Goal: Find specific page/section: Find specific page/section

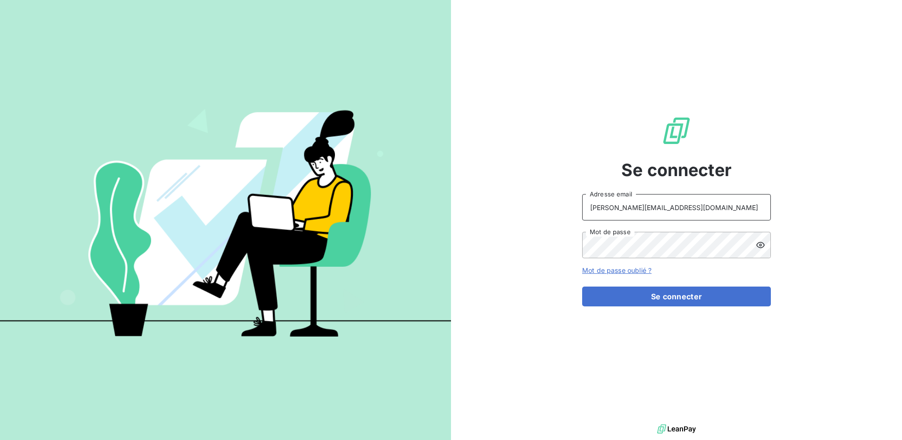
click at [691, 205] on input "[PERSON_NAME][EMAIL_ADDRESS][DOMAIN_NAME]" at bounding box center [676, 207] width 189 height 26
type input "[EMAIL_ADDRESS][DOMAIN_NAME]"
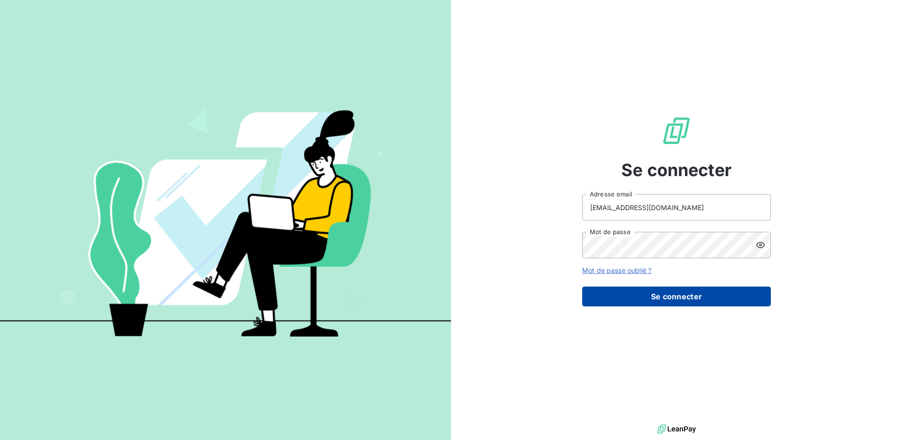
click at [658, 299] on button "Se connecter" at bounding box center [676, 296] width 189 height 20
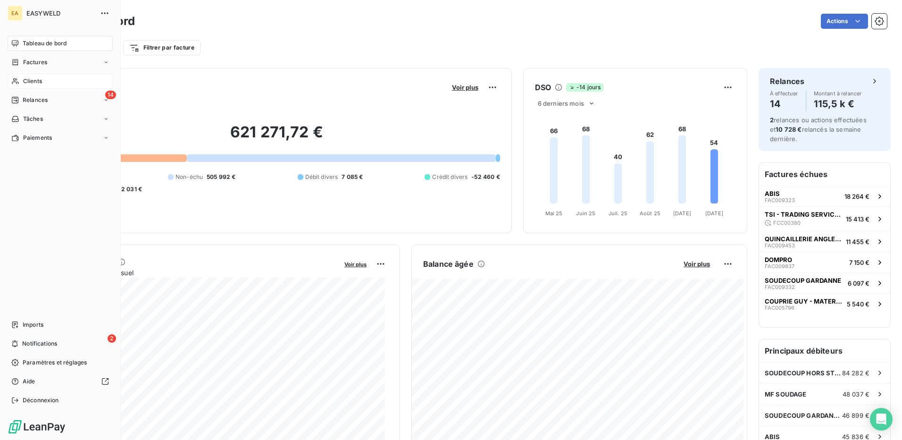
click at [28, 76] on div "Clients" at bounding box center [60, 81] width 105 height 15
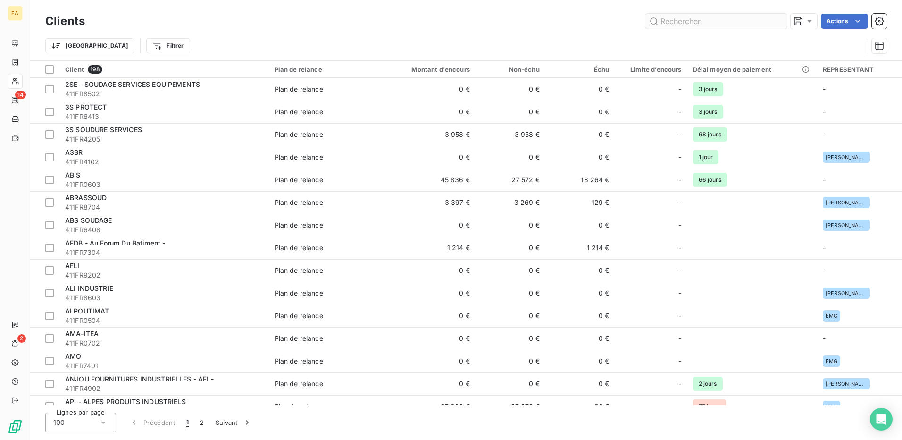
click at [686, 20] on input "text" at bounding box center [715, 21] width 141 height 15
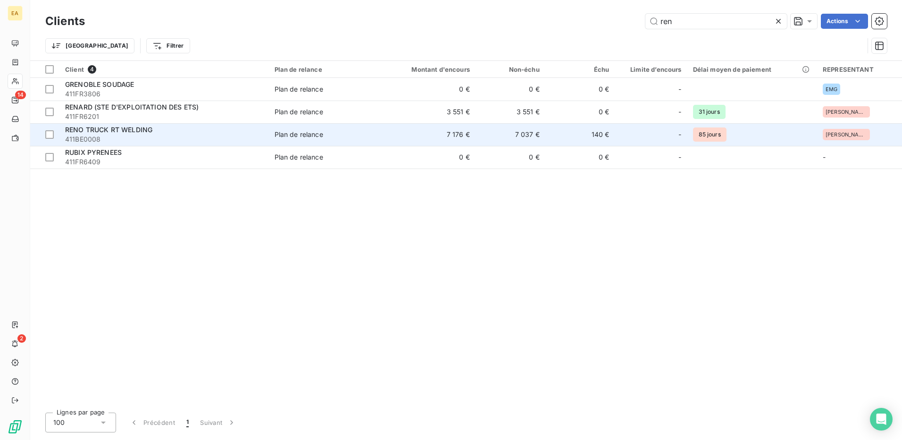
type input "ren"
click at [126, 130] on span "RENO TRUCK RT WELDING" at bounding box center [108, 129] width 87 height 8
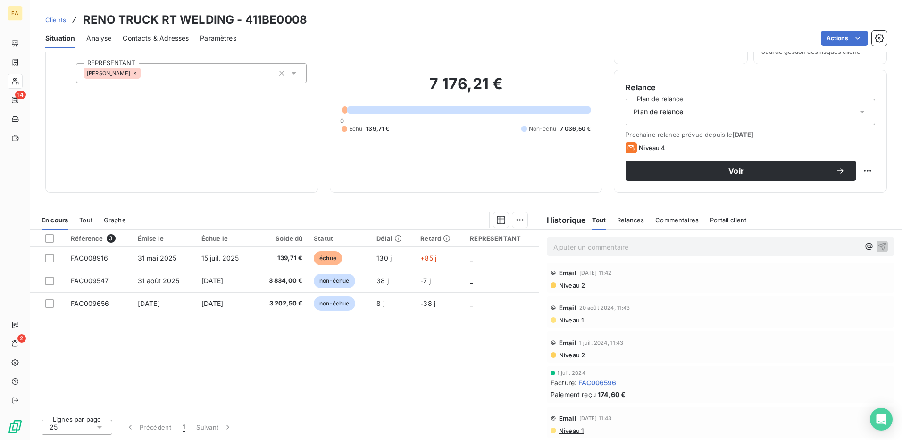
scroll to position [732, 0]
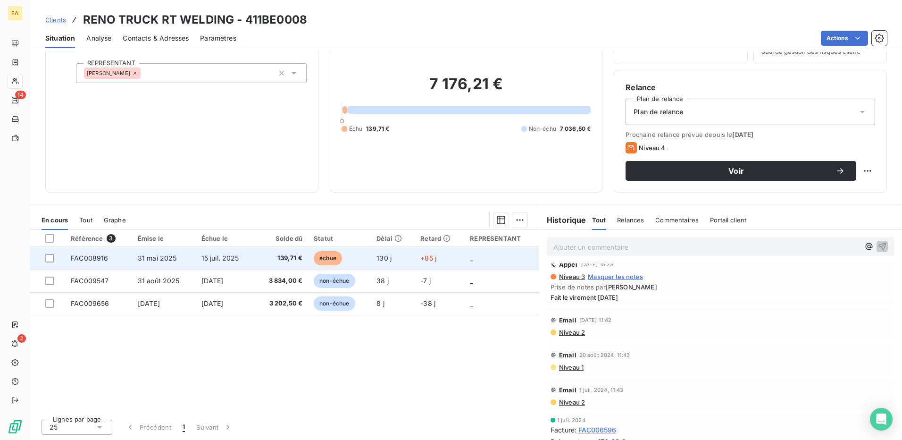
click at [168, 261] on span "31 mai 2025" at bounding box center [157, 258] width 39 height 8
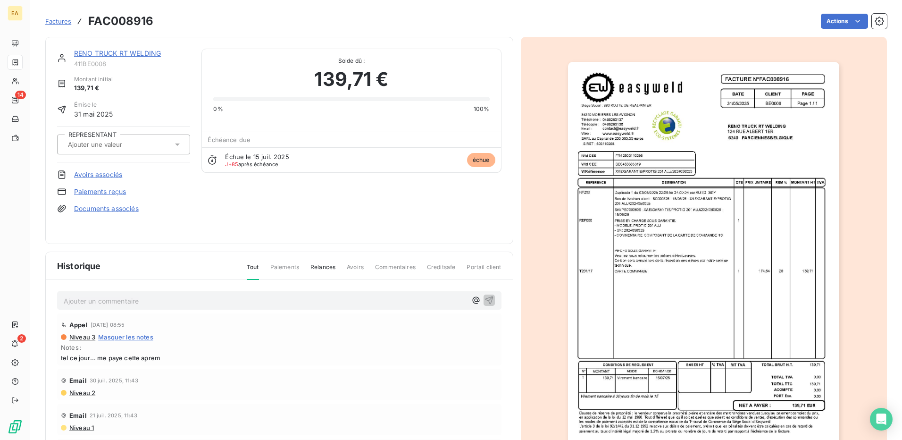
click at [701, 241] on img "button" at bounding box center [703, 254] width 271 height 384
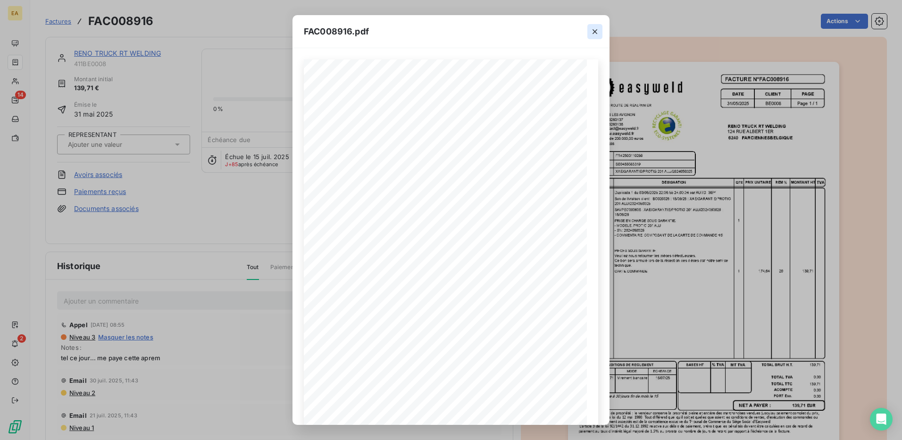
click at [594, 30] on icon "button" at bounding box center [594, 31] width 9 height 9
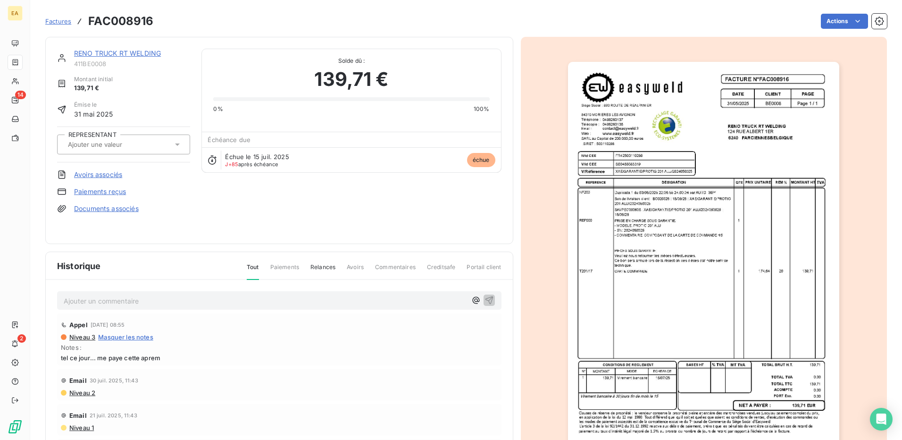
click at [692, 152] on img "button" at bounding box center [703, 254] width 271 height 384
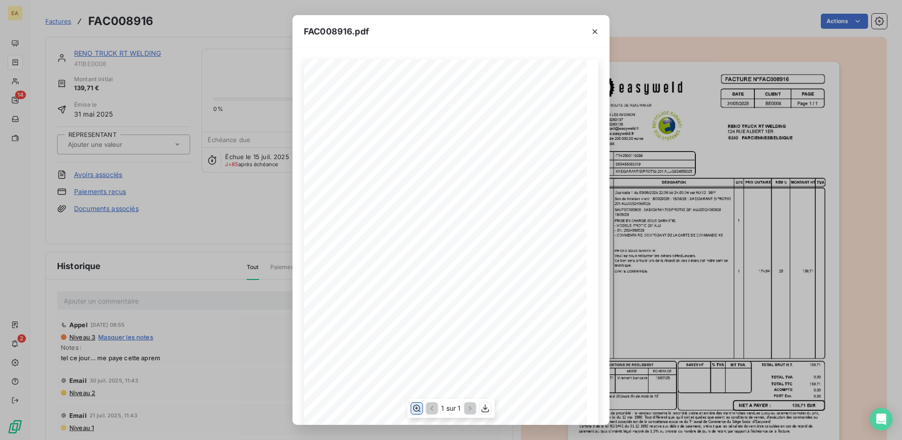
click at [414, 407] on icon "button" at bounding box center [416, 407] width 9 height 9
click at [414, 406] on icon "button" at bounding box center [417, 408] width 8 height 7
click at [599, 28] on icon "button" at bounding box center [594, 31] width 9 height 9
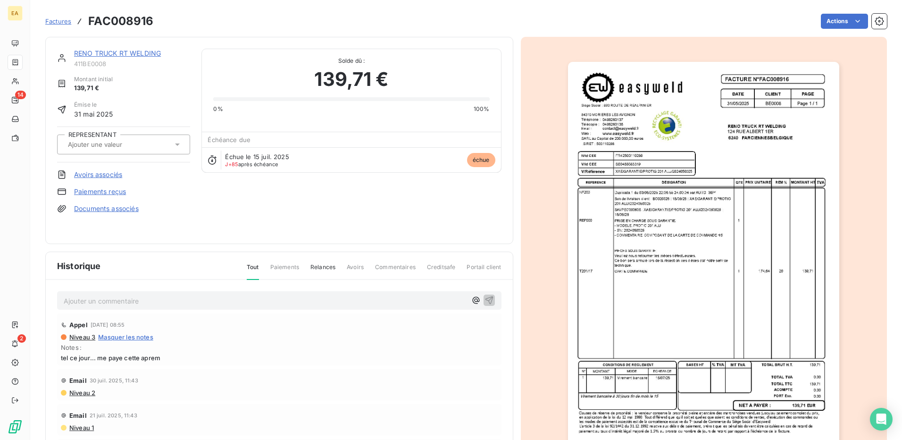
click at [658, 198] on img "button" at bounding box center [703, 254] width 271 height 384
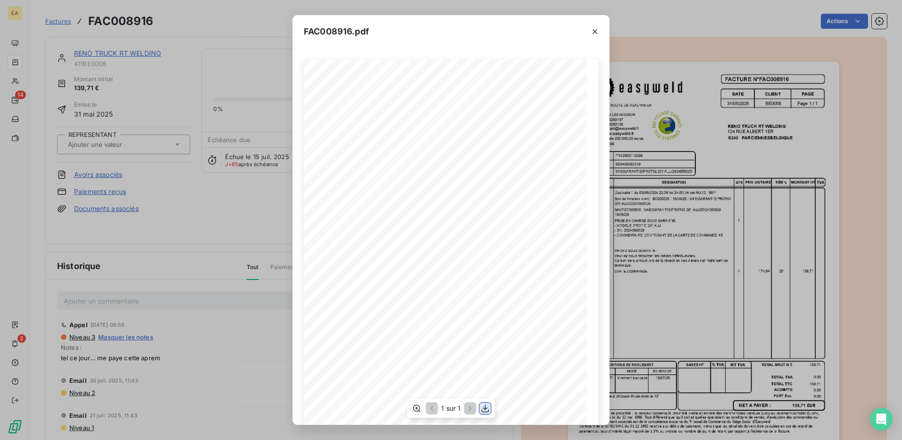
click at [486, 407] on icon "button" at bounding box center [485, 407] width 9 height 9
drag, startPoint x: 584, startPoint y: 30, endPoint x: 597, endPoint y: 30, distance: 12.3
click at [585, 30] on div at bounding box center [594, 31] width 29 height 33
click at [598, 30] on icon "button" at bounding box center [594, 31] width 9 height 9
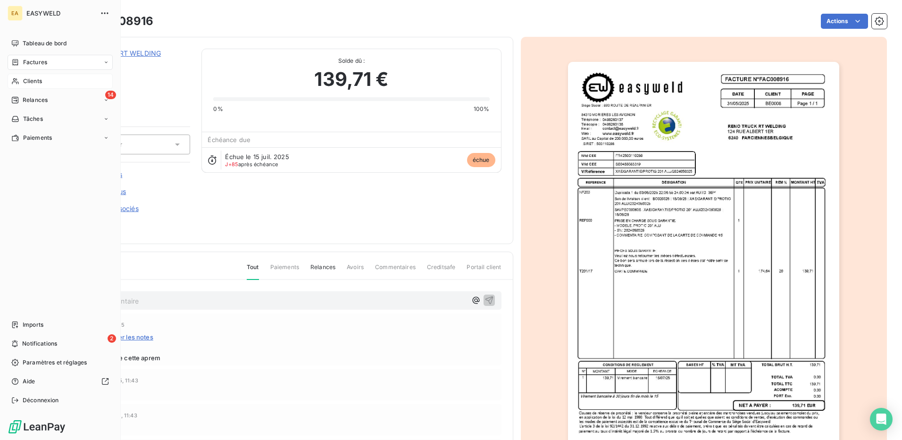
click at [29, 81] on span "Clients" at bounding box center [32, 81] width 19 height 8
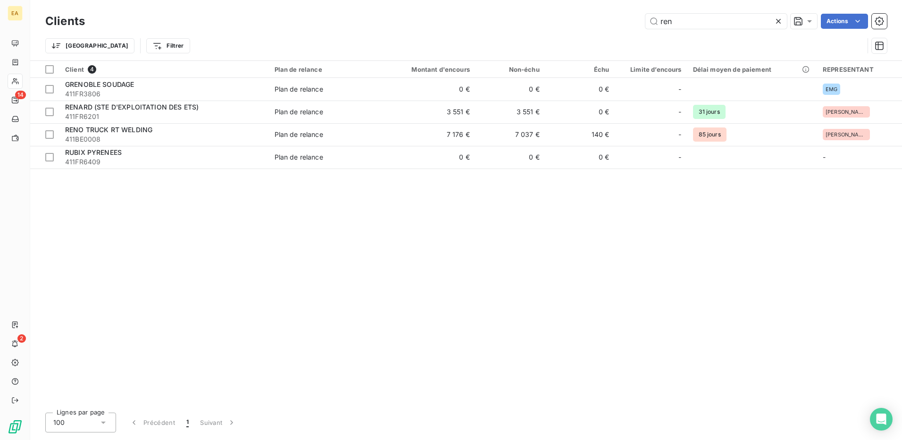
drag, startPoint x: 690, startPoint y: 16, endPoint x: 632, endPoint y: 19, distance: 58.1
click at [632, 19] on div "ren Actions" at bounding box center [491, 21] width 790 height 15
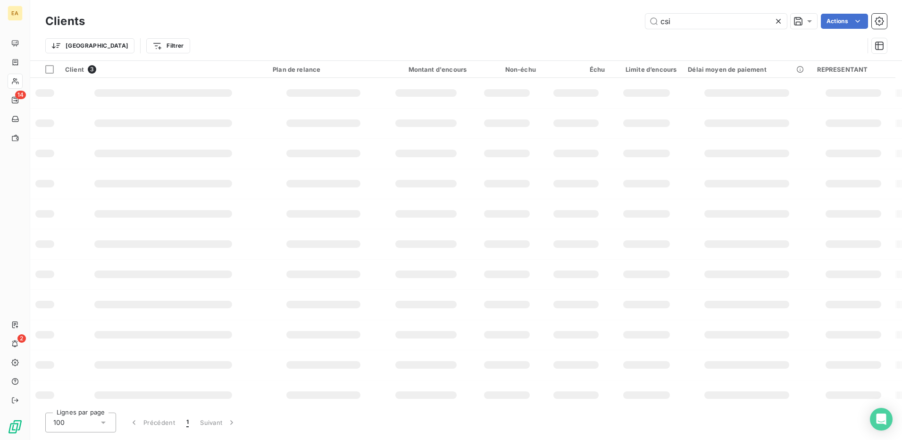
type input "csi"
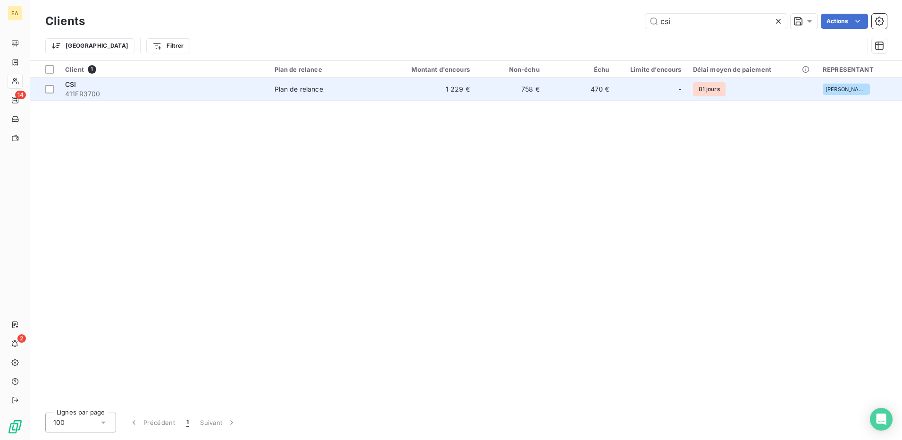
click at [291, 85] on div "Plan de relance" at bounding box center [298, 88] width 49 height 9
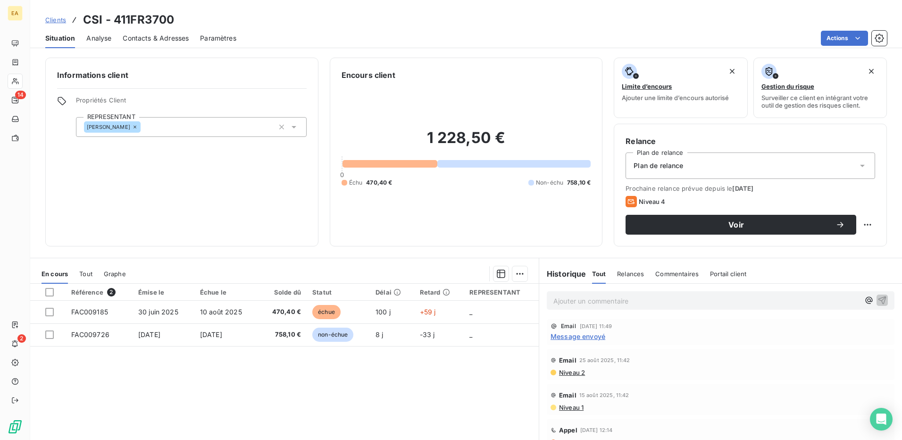
scroll to position [54, 0]
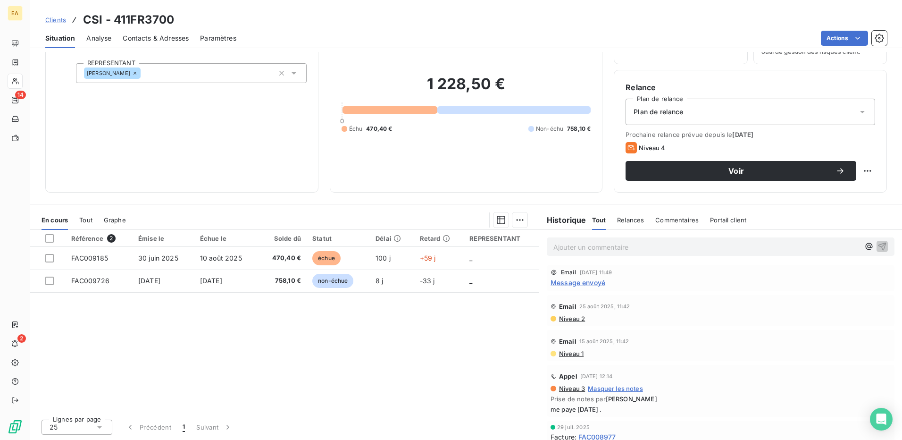
click at [582, 277] on span "Message envoyé" at bounding box center [577, 282] width 55 height 10
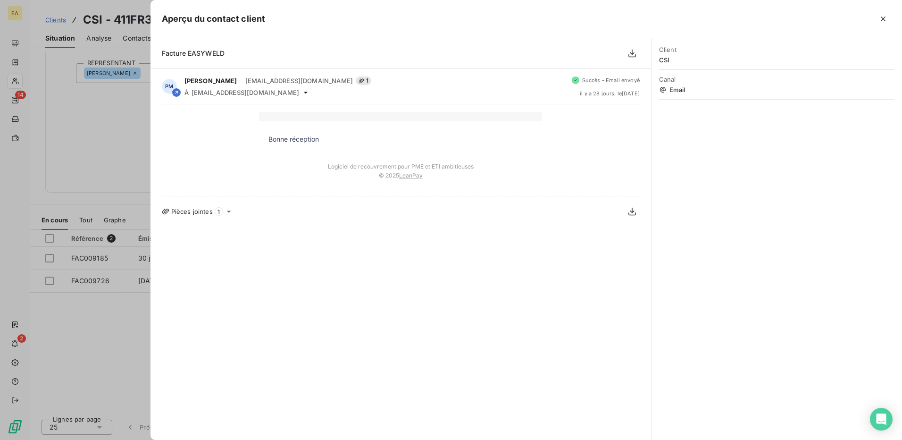
click at [185, 137] on div "Bonne réception Logiciel de recouvrement pour PME et ETI ambitieuses © 2025 Lea…" at bounding box center [401, 150] width 478 height 76
click at [119, 140] on div at bounding box center [451, 220] width 902 height 440
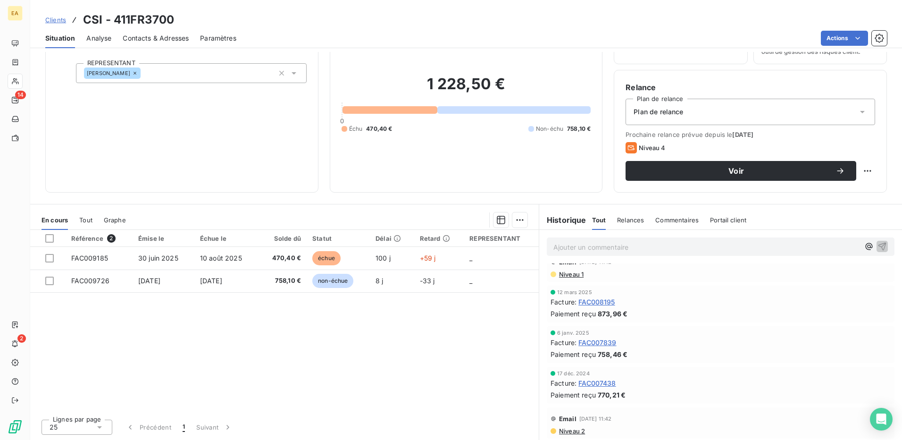
scroll to position [94, 0]
click at [60, 24] on link "Clients" at bounding box center [55, 19] width 21 height 9
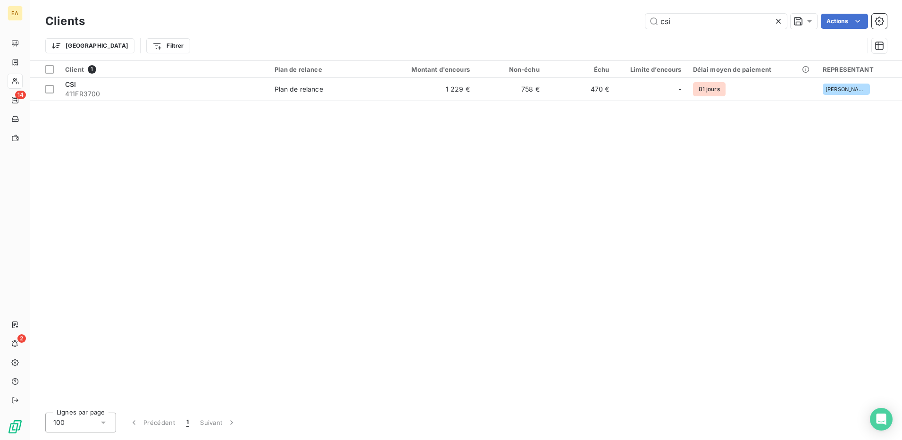
drag, startPoint x: 713, startPoint y: 13, endPoint x: 603, endPoint y: 19, distance: 110.1
click at [603, 19] on div "Clients csi Actions" at bounding box center [465, 21] width 841 height 20
drag, startPoint x: 739, startPoint y: 9, endPoint x: 723, endPoint y: 16, distance: 16.7
click at [728, 13] on div "Clients csi Actions Trier Filtrer" at bounding box center [466, 30] width 872 height 60
drag, startPoint x: 673, startPoint y: 22, endPoint x: 628, endPoint y: 23, distance: 45.3
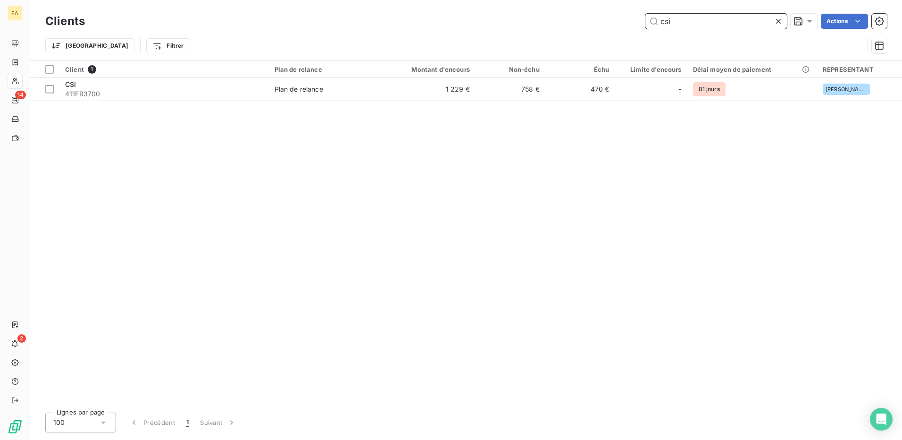
click at [628, 23] on div "csi Actions" at bounding box center [491, 21] width 790 height 15
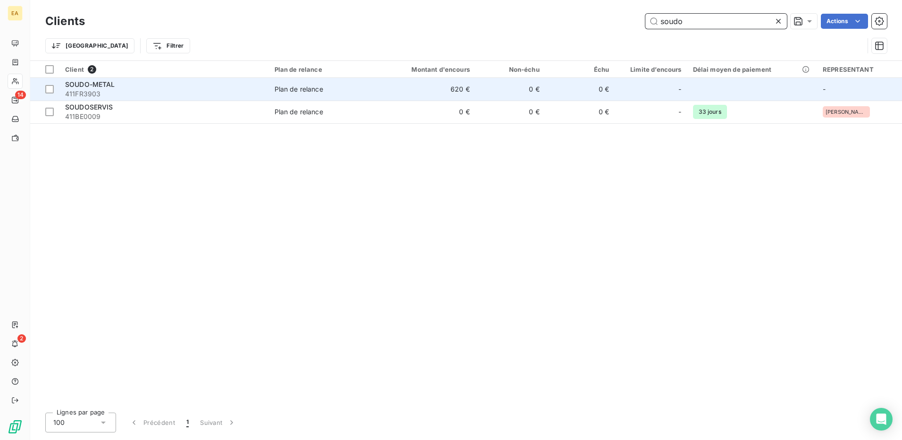
type input "soudo"
click at [295, 91] on div "Plan de relance" at bounding box center [298, 88] width 49 height 9
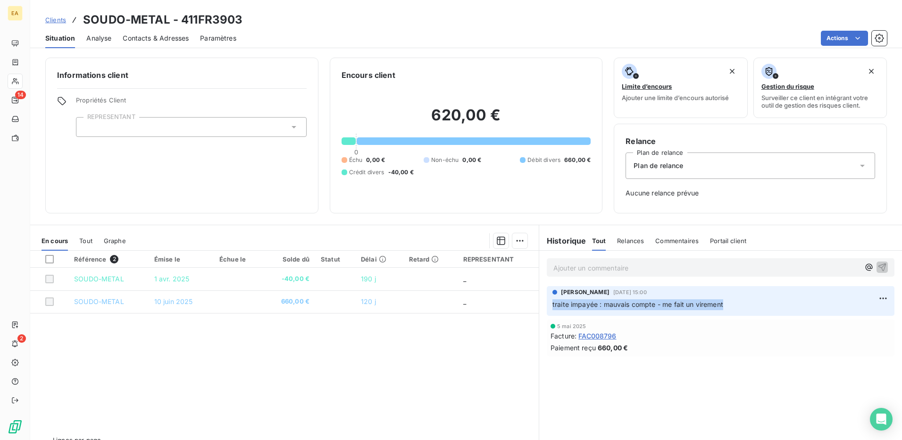
drag, startPoint x: 726, startPoint y: 305, endPoint x: 541, endPoint y: 301, distance: 184.9
click at [541, 301] on div "[PERSON_NAME] [DATE] 15:00 traite impayée : mauvais compte - me fait un virement" at bounding box center [720, 300] width 363 height 33
copy span "traite impayée : mauvais compte - me fait un virement"
click at [48, 17] on span "Clients" at bounding box center [55, 20] width 21 height 8
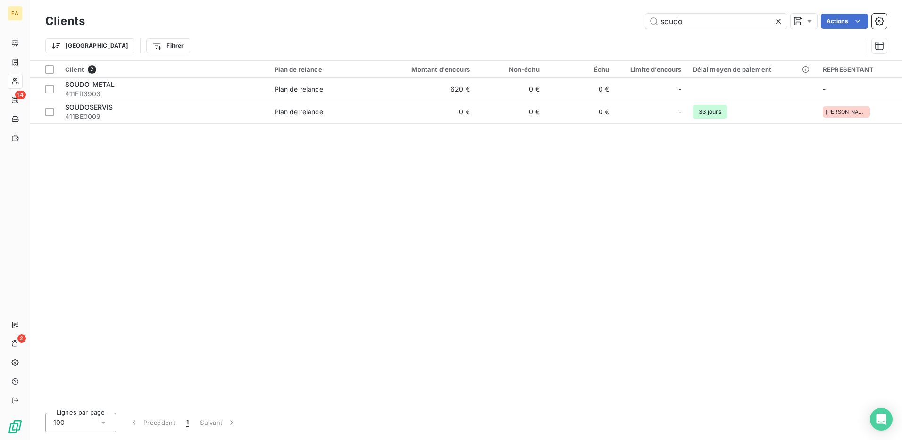
drag, startPoint x: 675, startPoint y: 19, endPoint x: 618, endPoint y: 21, distance: 57.1
click at [618, 21] on div "soudo Actions" at bounding box center [491, 21] width 790 height 15
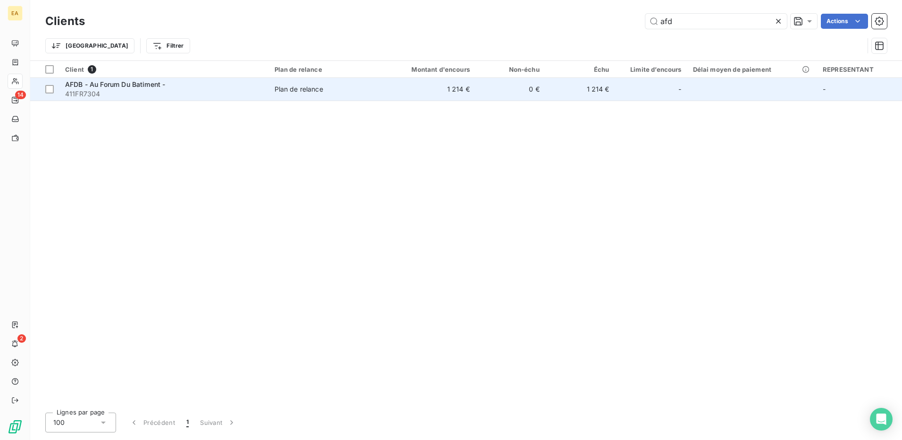
type input "afd"
click at [360, 93] on span "Plan de relance" at bounding box center [325, 88] width 102 height 9
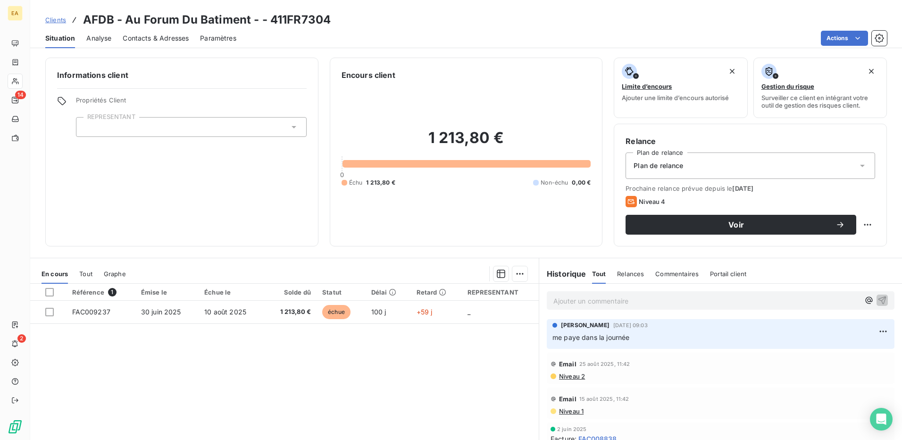
scroll to position [47, 0]
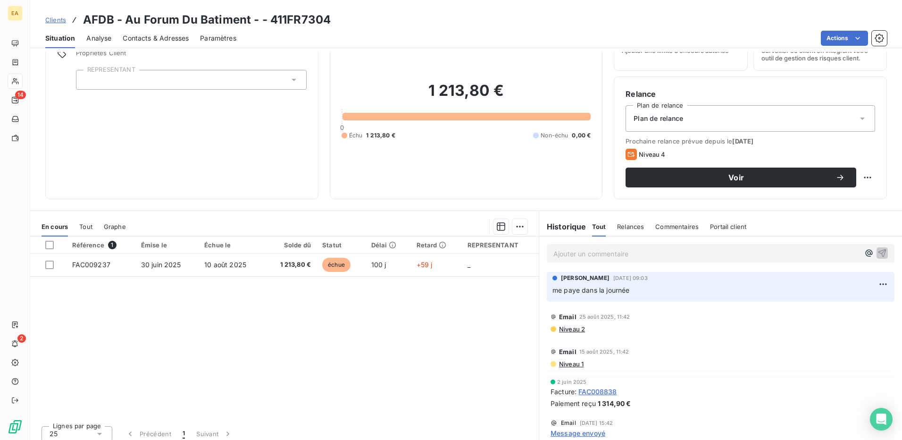
click at [58, 17] on span "Clients" at bounding box center [55, 20] width 21 height 8
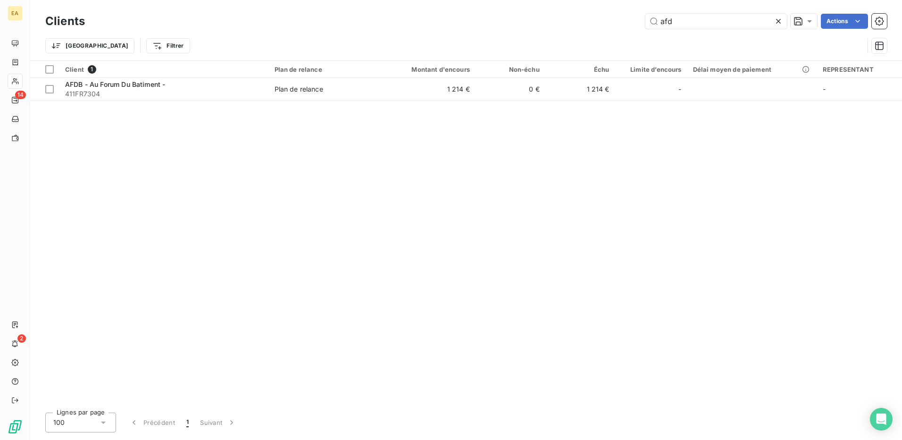
drag, startPoint x: 736, startPoint y: 19, endPoint x: 593, endPoint y: 23, distance: 142.9
click at [593, 23] on div "afd Actions" at bounding box center [491, 21] width 790 height 15
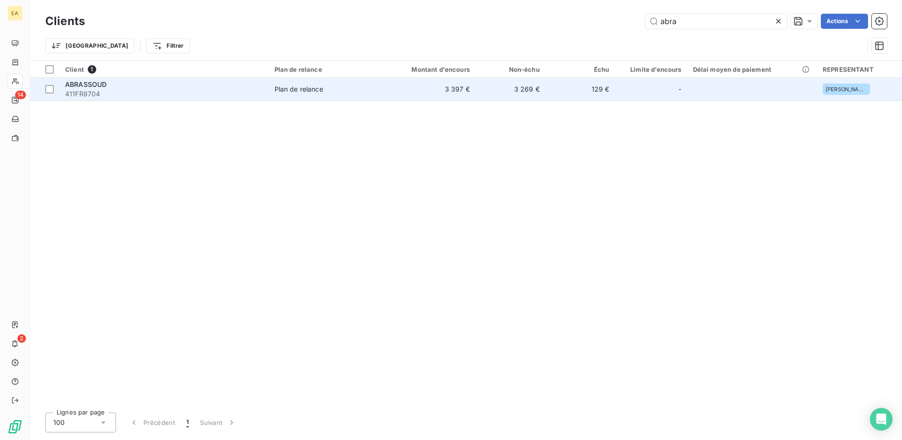
type input "abra"
click at [124, 90] on span "411FR8704" at bounding box center [164, 93] width 198 height 9
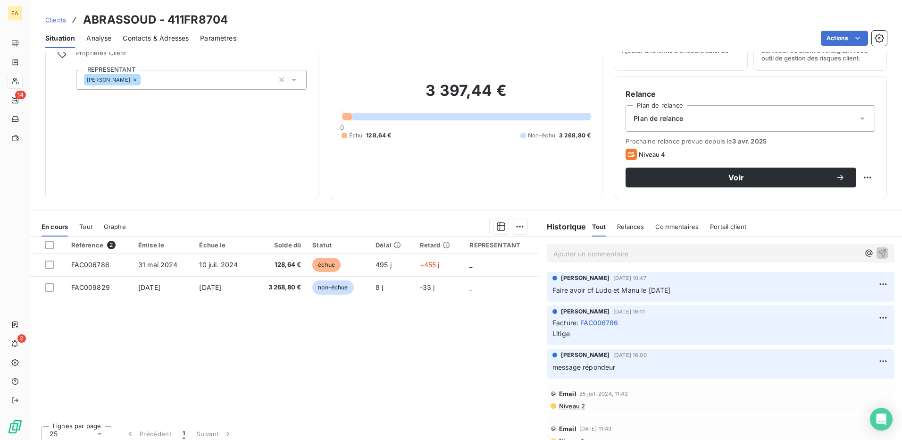
scroll to position [54, 0]
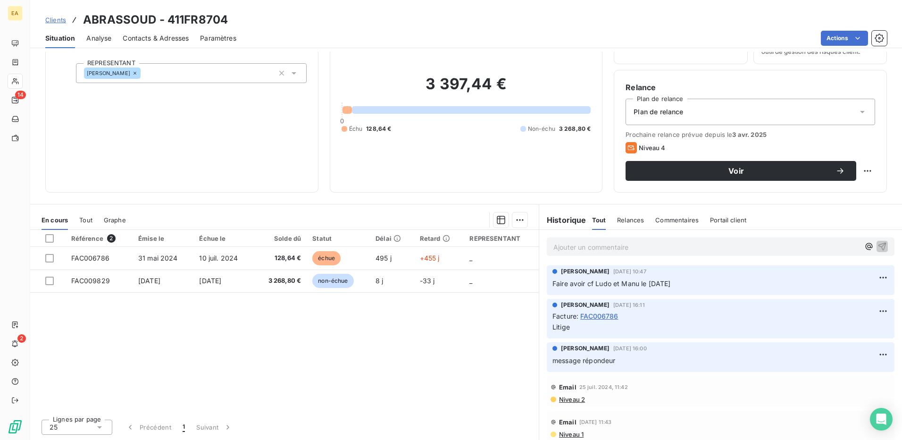
click at [662, 289] on div "[PERSON_NAME] [DATE] 10:47 Faire avoir cf Ludo et Manu le [DATE]" at bounding box center [721, 280] width 348 height 30
drag, startPoint x: 692, startPoint y: 282, endPoint x: 546, endPoint y: 278, distance: 146.2
click at [547, 278] on div "[PERSON_NAME] [DATE] 10:47 Faire avoir cf Ludo et Manu le [DATE]" at bounding box center [721, 280] width 348 height 30
click at [56, 21] on span "Clients" at bounding box center [55, 20] width 21 height 8
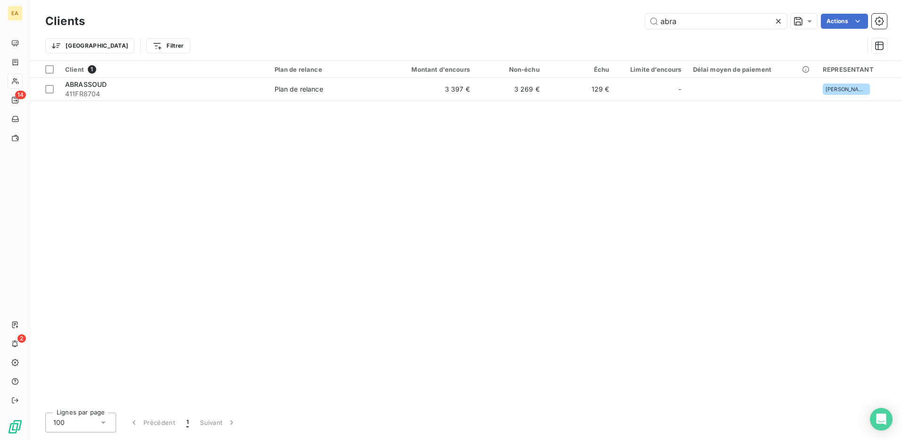
drag, startPoint x: 682, startPoint y: 21, endPoint x: 603, endPoint y: 19, distance: 79.7
click at [601, 19] on div "abra Actions" at bounding box center [491, 21] width 790 height 15
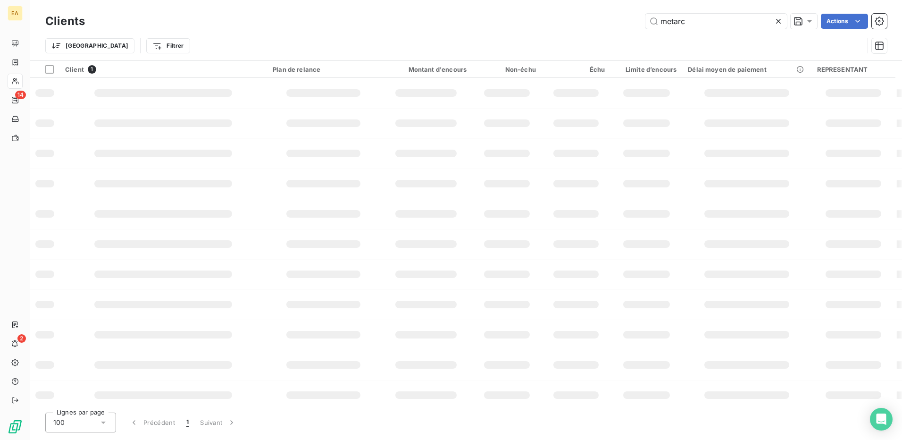
type input "metarc"
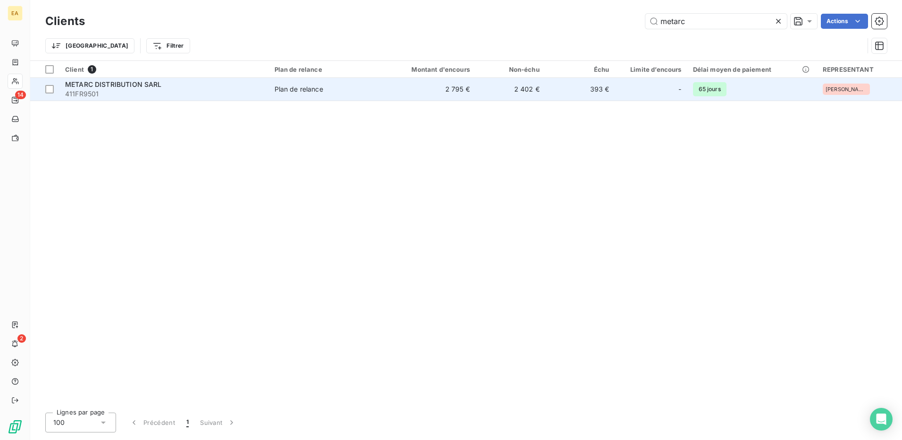
click at [148, 89] on span "411FR9501" at bounding box center [164, 93] width 198 height 9
